Goal: Task Accomplishment & Management: Manage account settings

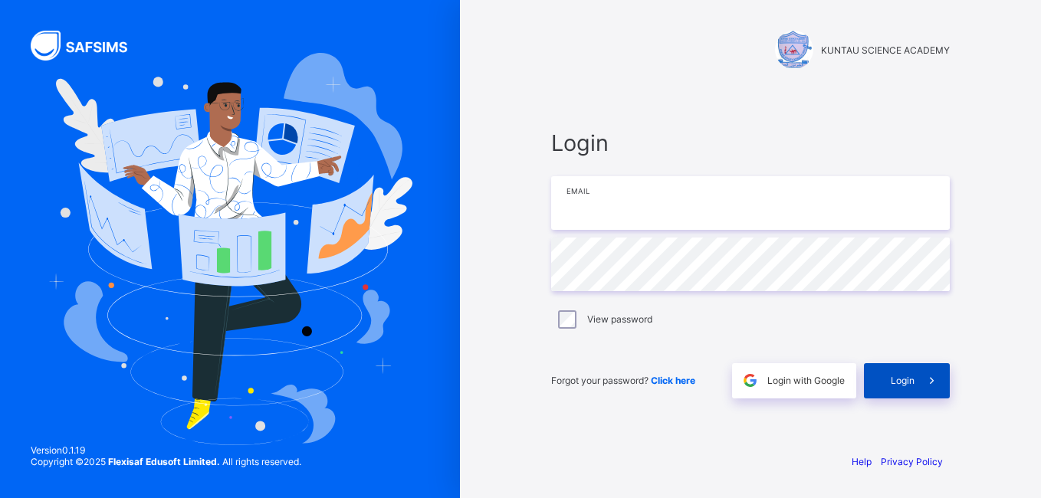
type input "**********"
click at [913, 382] on span "Login" at bounding box center [902, 380] width 24 height 11
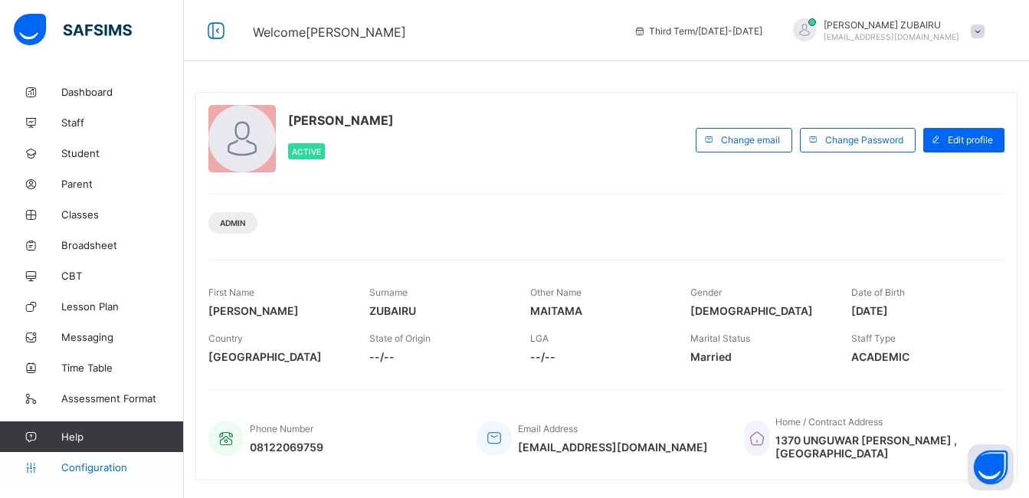
click at [86, 462] on span "Configuration" at bounding box center [122, 467] width 122 height 12
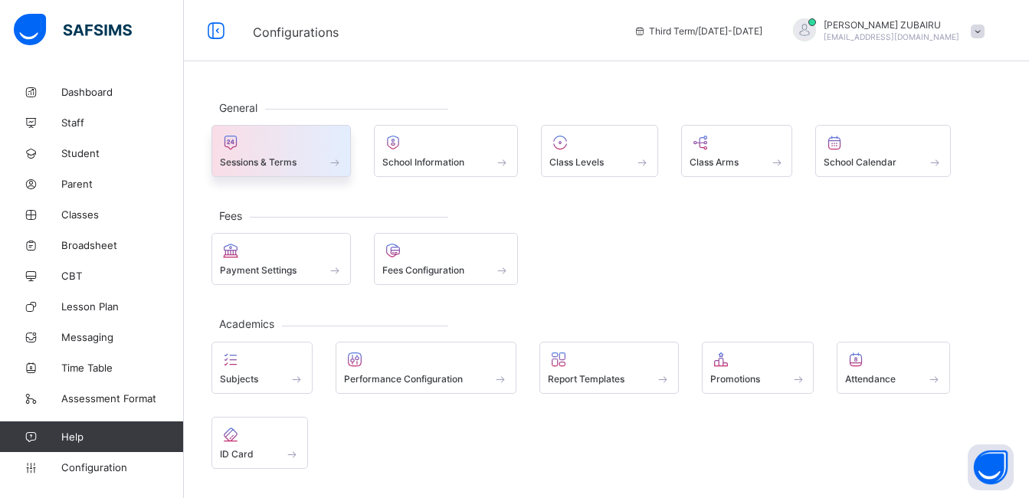
click at [290, 156] on span "Sessions & Terms" at bounding box center [258, 161] width 77 height 11
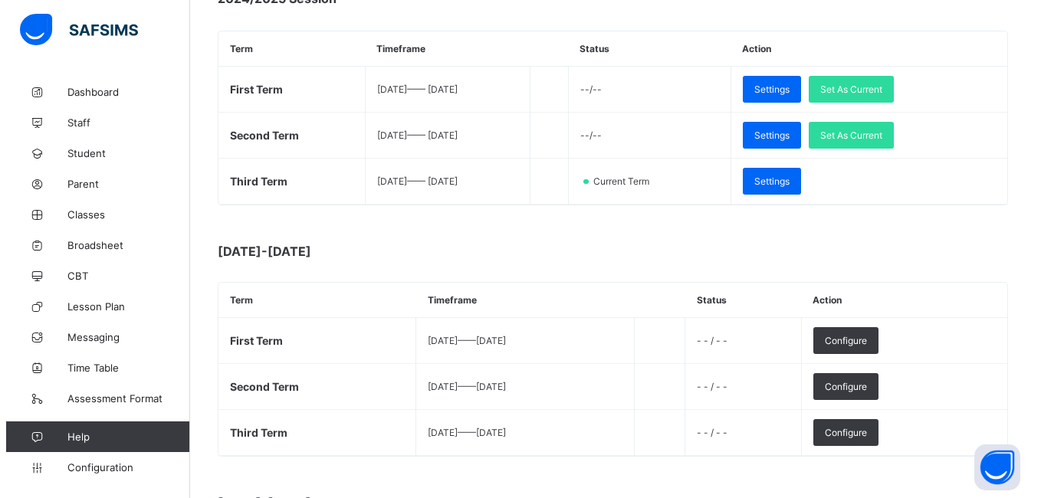
scroll to position [275, 0]
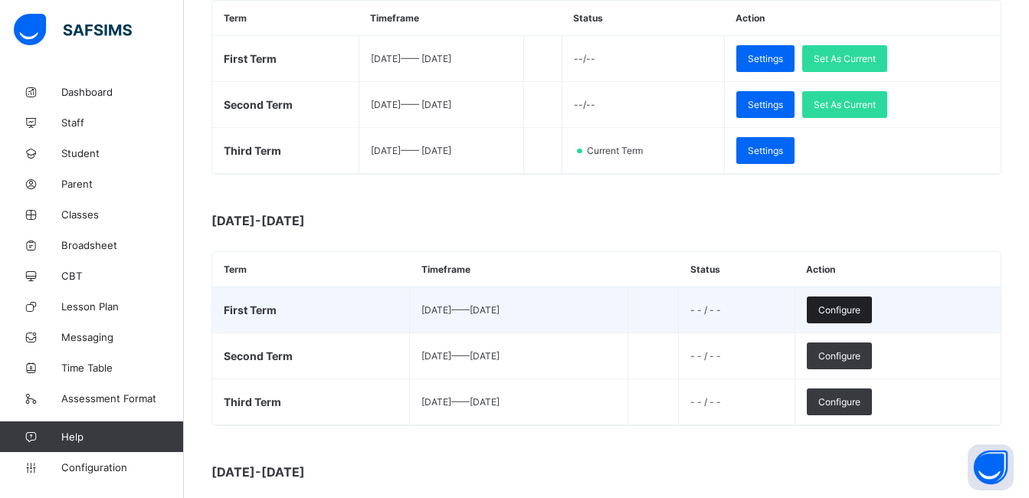
click at [860, 311] on span "Configure" at bounding box center [839, 309] width 42 height 11
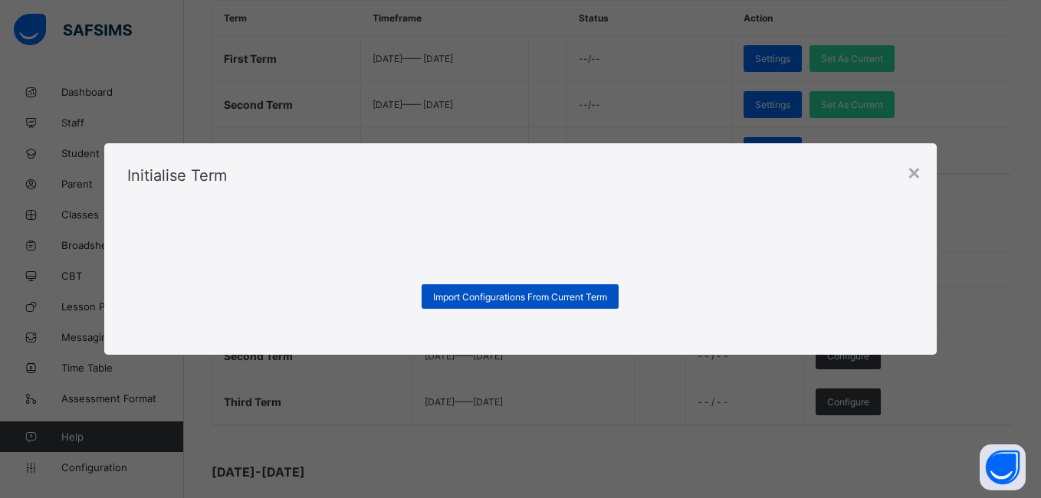
click at [541, 300] on span "Import Configurations From Current Term" at bounding box center [520, 296] width 174 height 11
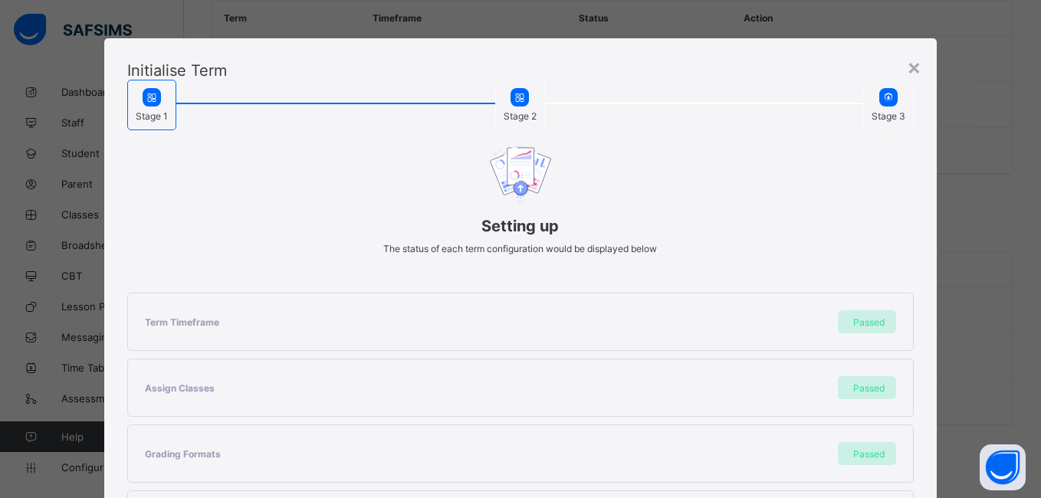
scroll to position [395, 0]
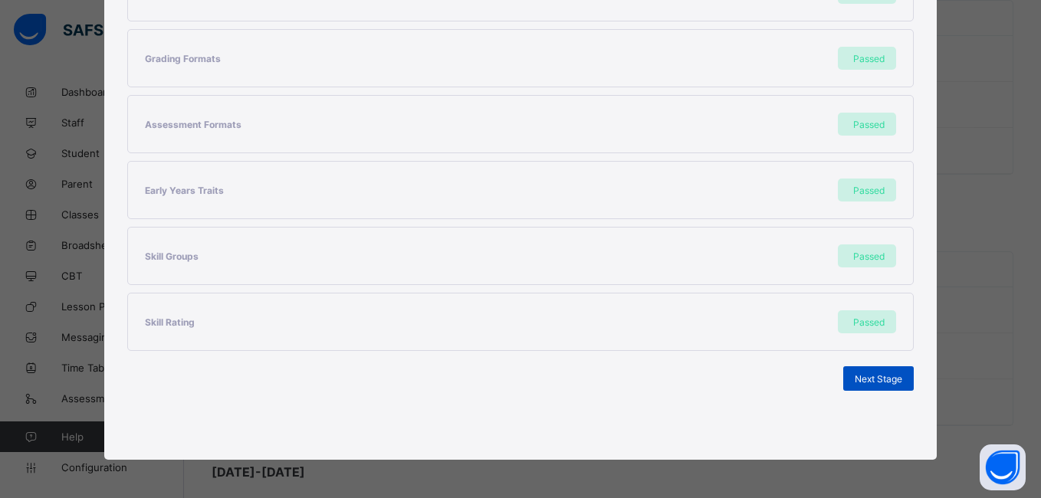
click at [864, 376] on span "Next Stage" at bounding box center [878, 378] width 48 height 11
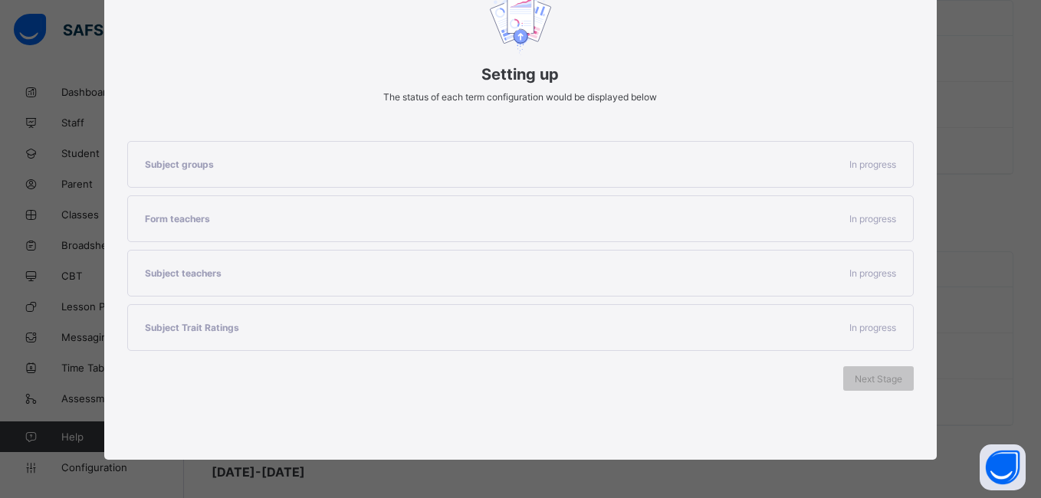
scroll to position [198, 0]
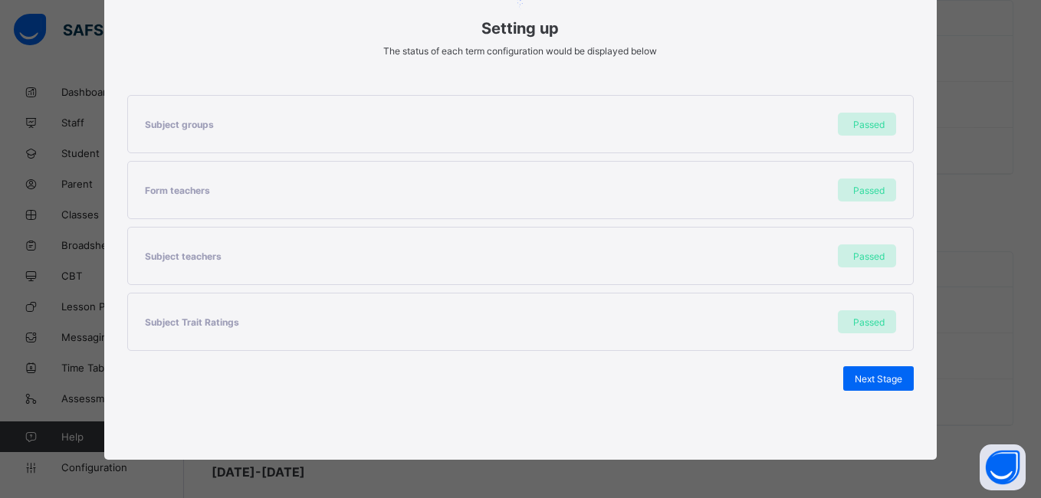
click at [864, 376] on span "Next Stage" at bounding box center [878, 378] width 48 height 11
click at [864, 376] on span "Set As Current Term" at bounding box center [859, 378] width 86 height 11
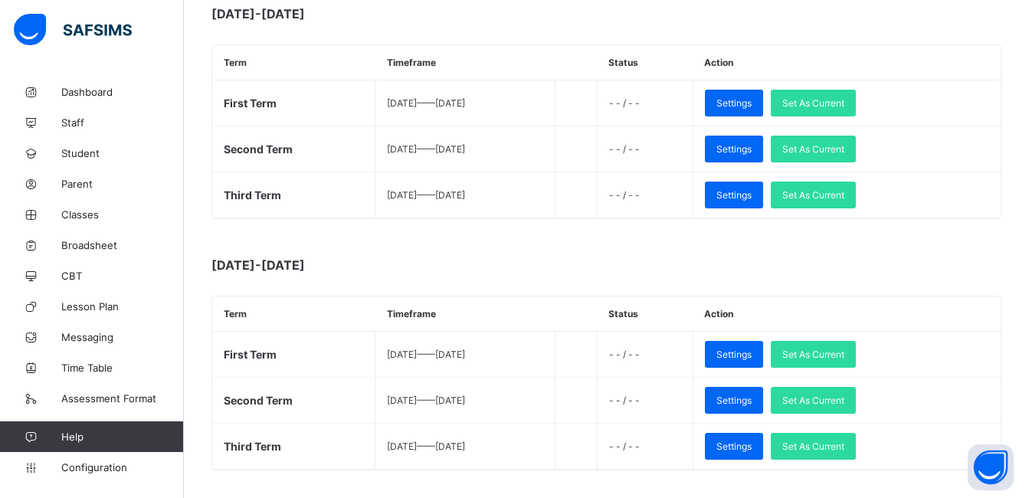
scroll to position [1270, 0]
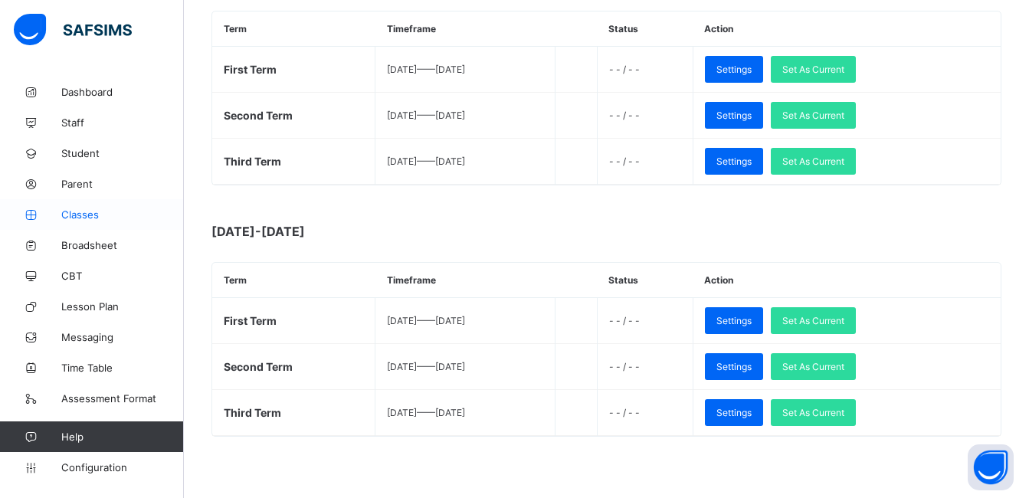
click at [85, 218] on span "Classes" at bounding box center [122, 214] width 123 height 12
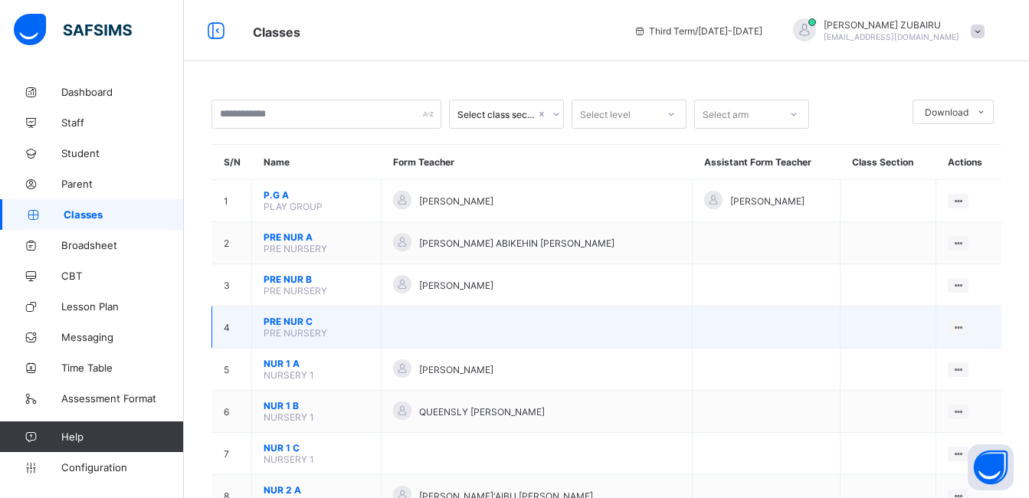
scroll to position [435, 0]
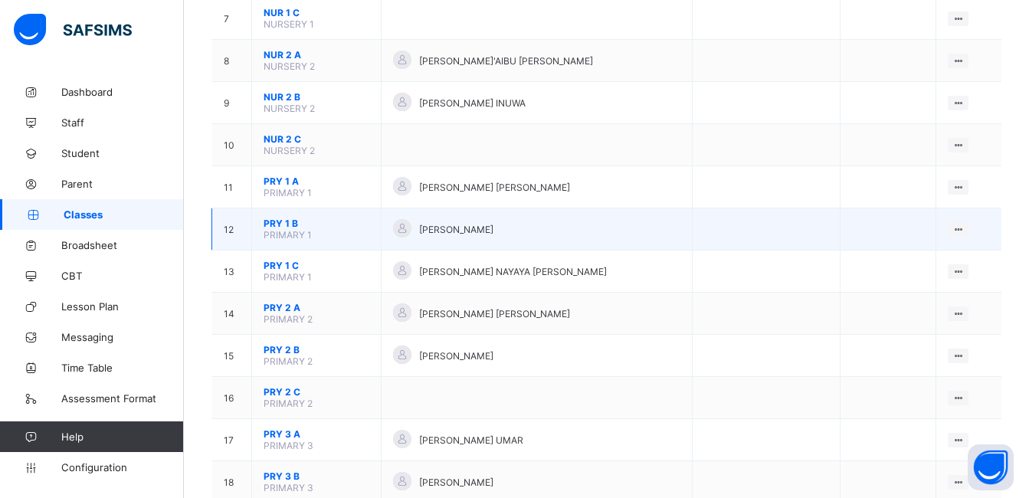
click at [493, 224] on span "[PERSON_NAME]" at bounding box center [456, 229] width 74 height 11
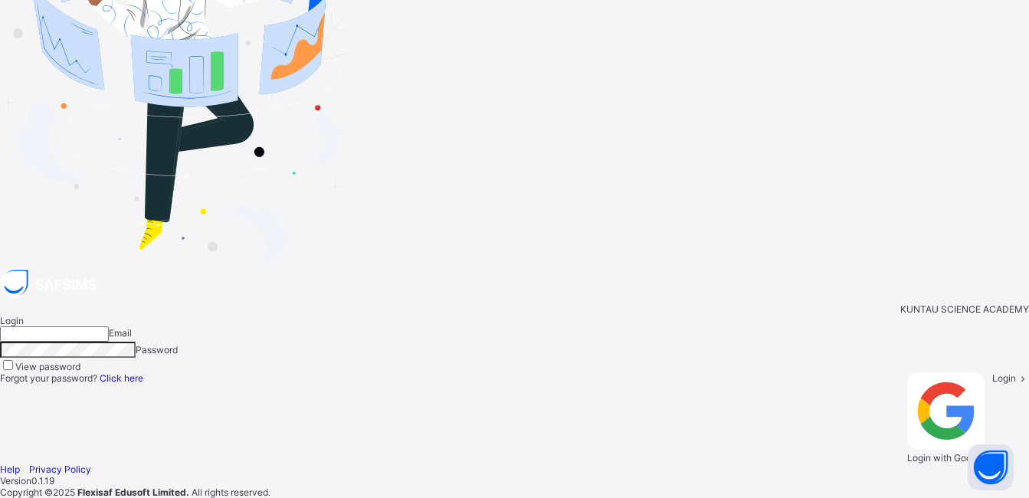
type input "**********"
